Goal: Check status

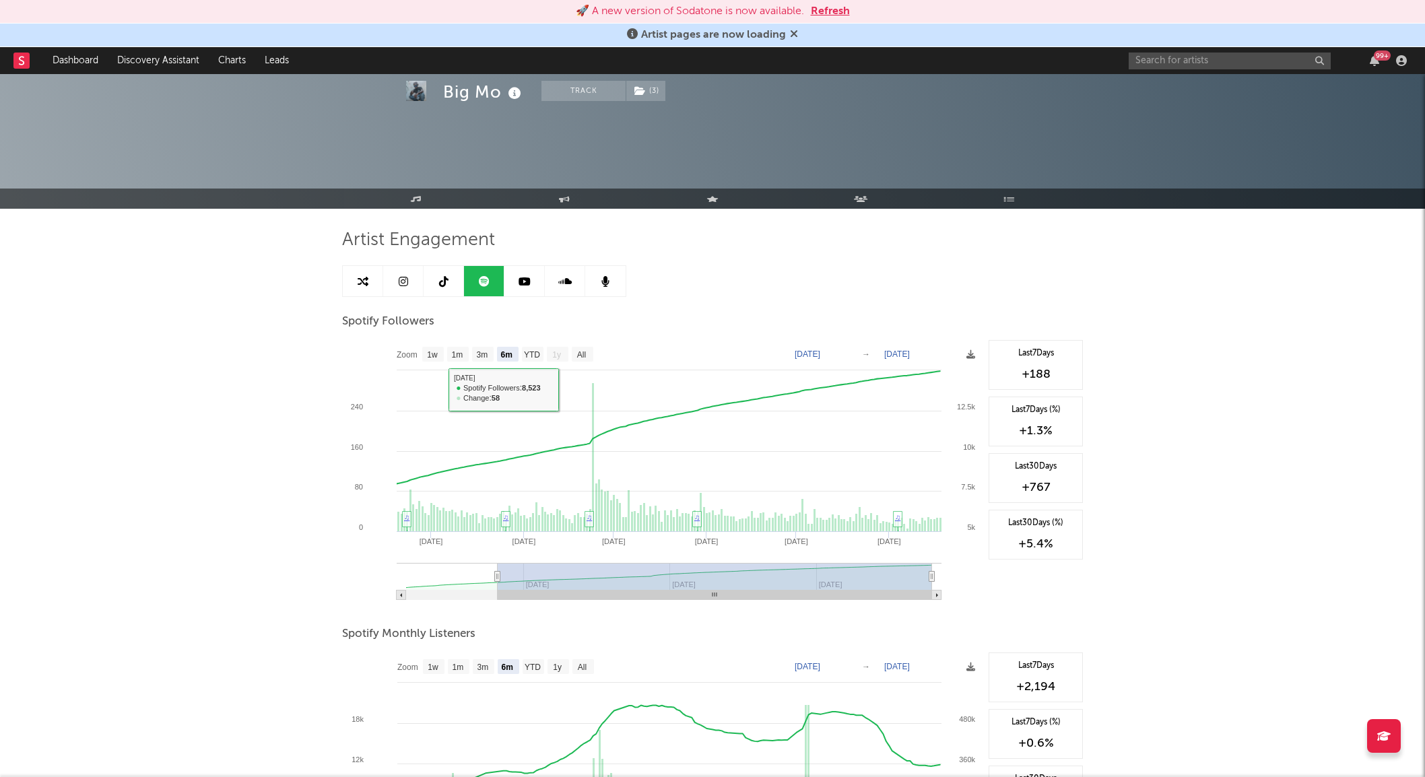
select select "6m"
select select "1w"
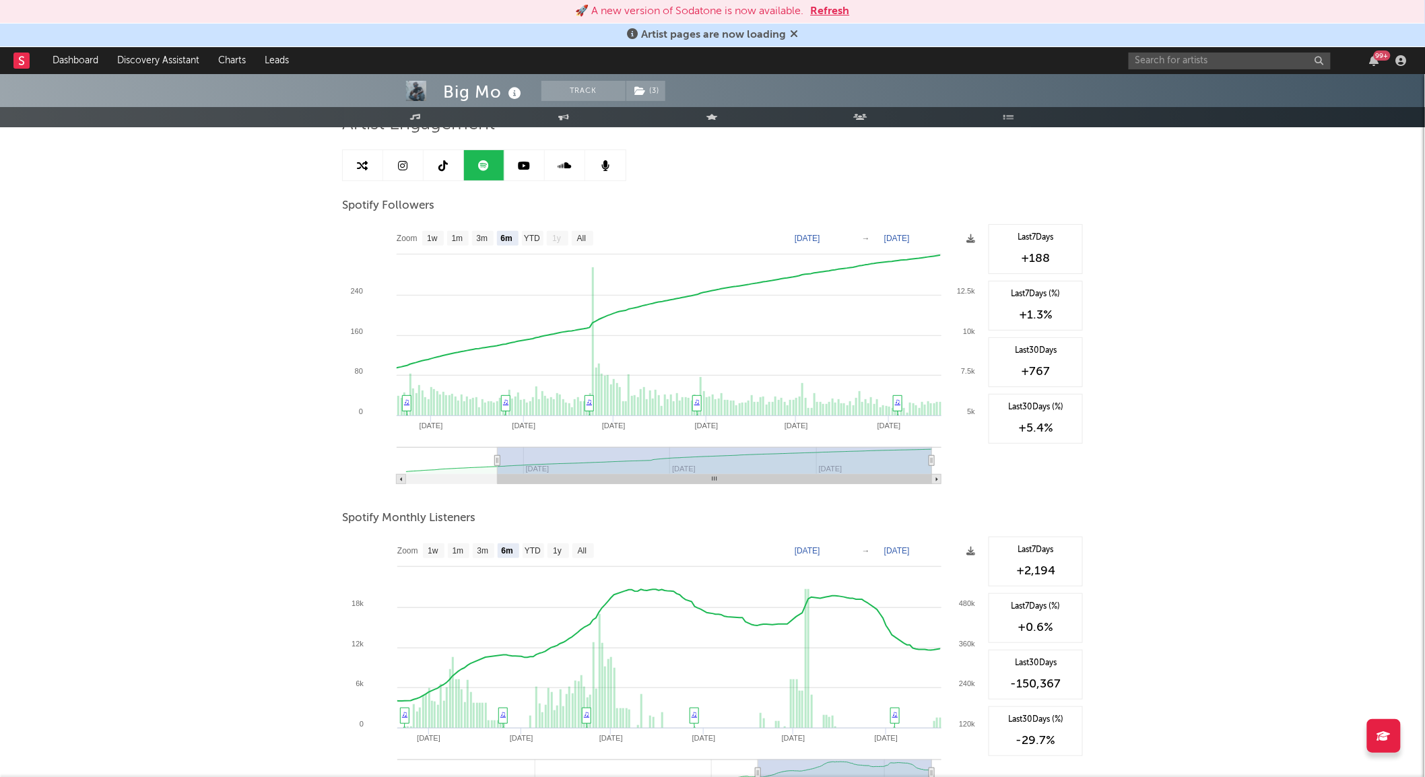
click at [837, 9] on button "Refresh" at bounding box center [830, 11] width 39 height 16
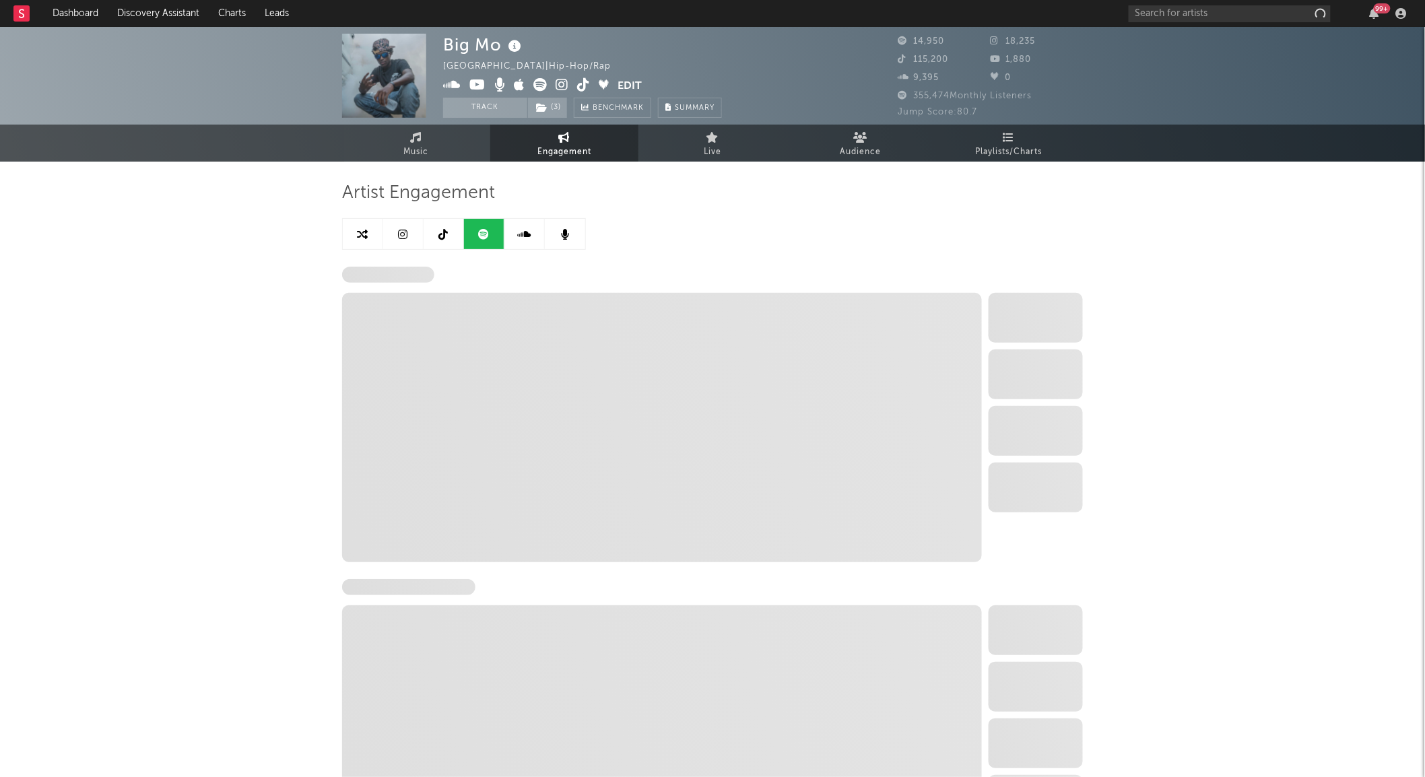
select select "6m"
select select "1w"
